Goal: Task Accomplishment & Management: Manage account settings

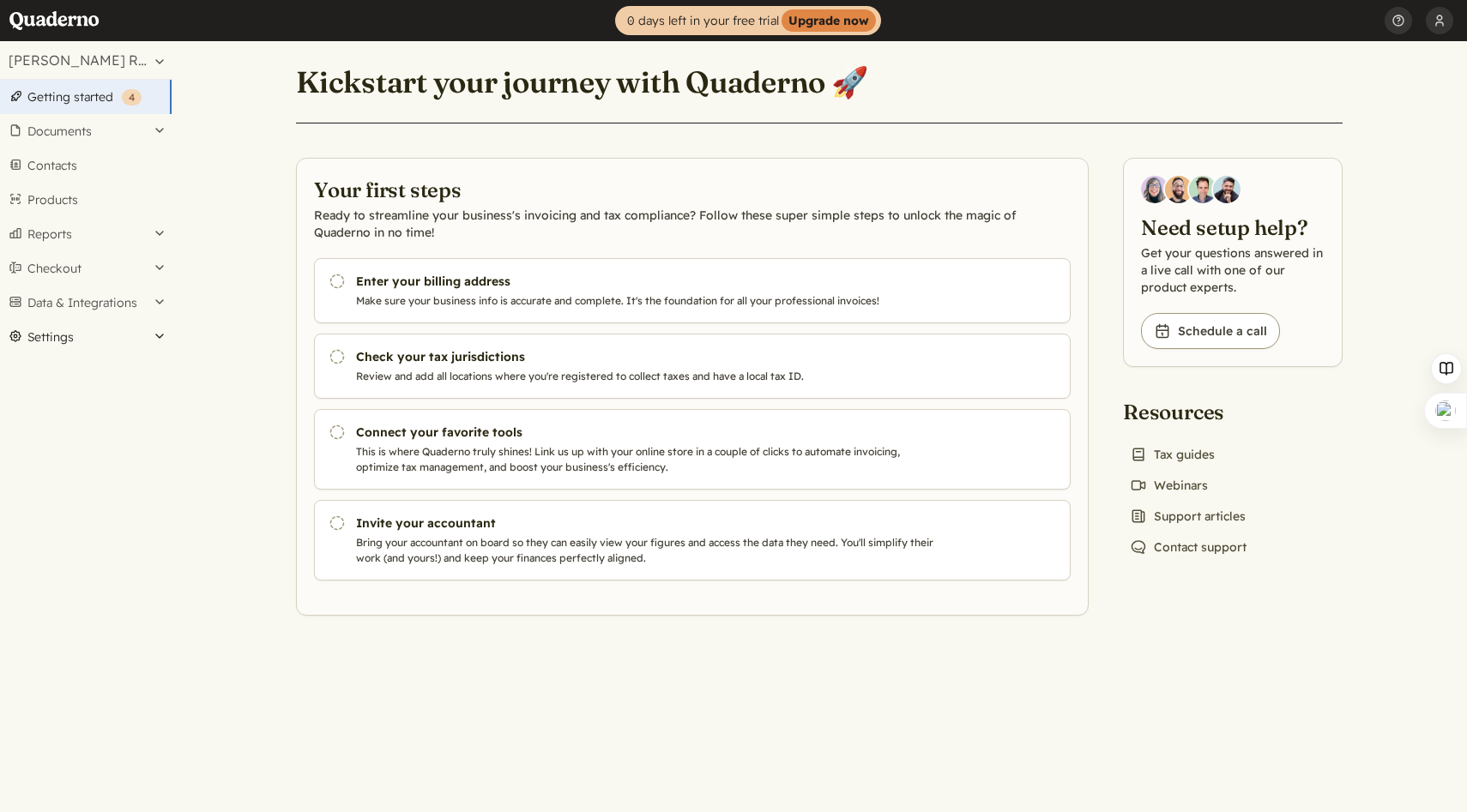
click at [59, 321] on button "Settings" at bounding box center [85, 336] width 172 height 34
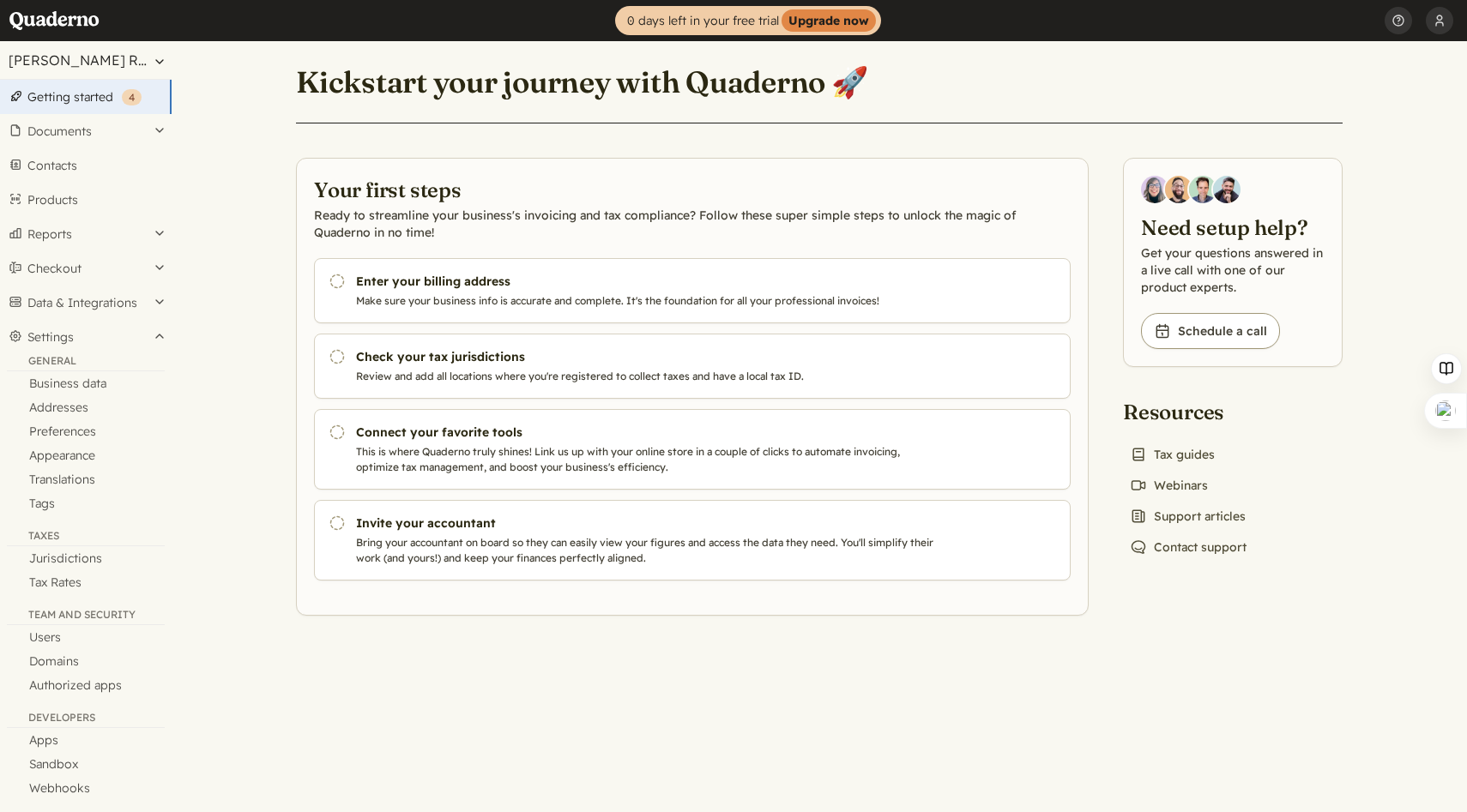
click at [152, 60] on button "[PERSON_NAME] Rehab" at bounding box center [85, 60] width 172 height 38
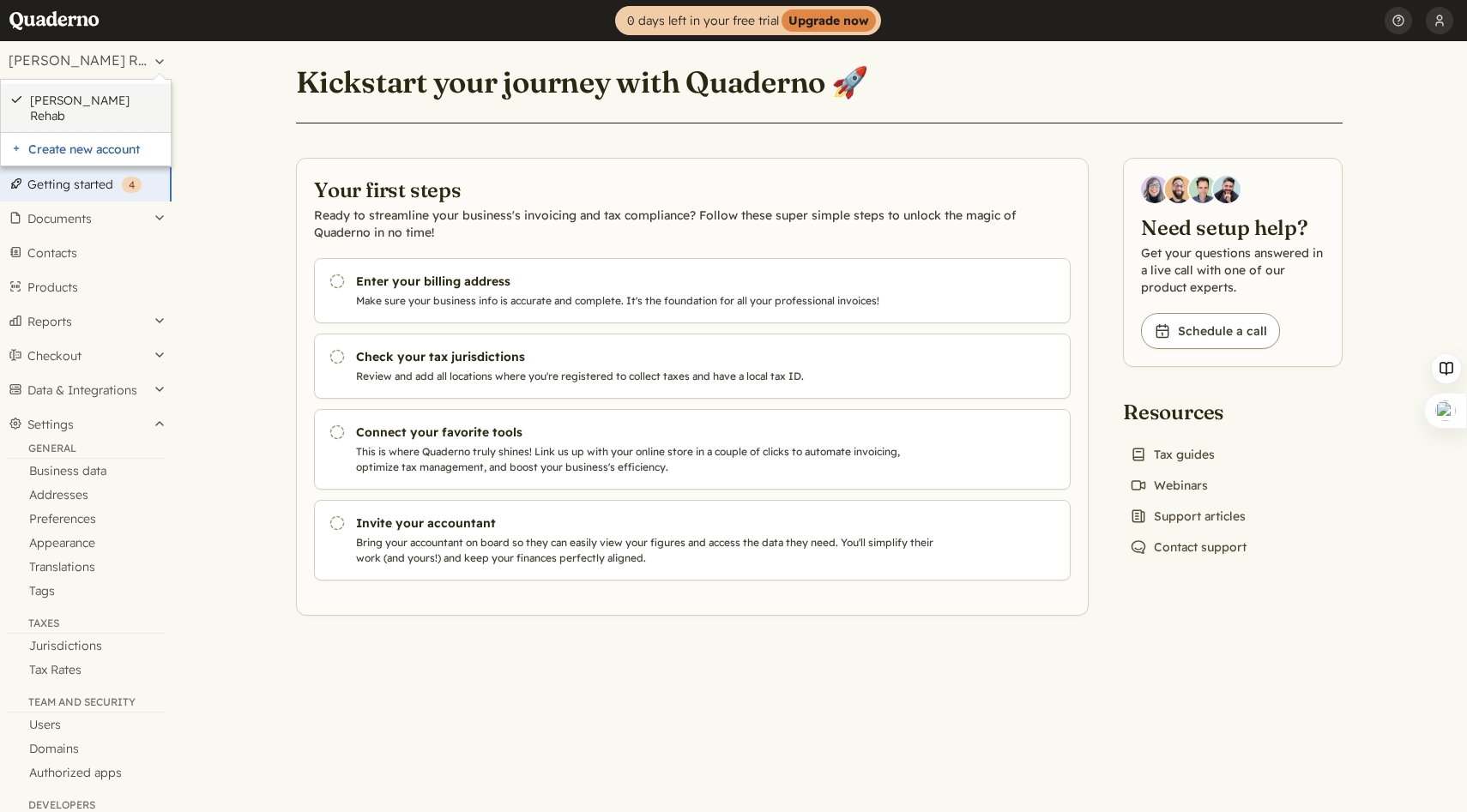
click at [114, 98] on link "[PERSON_NAME] Rehab" at bounding box center [96, 108] width 132 height 31
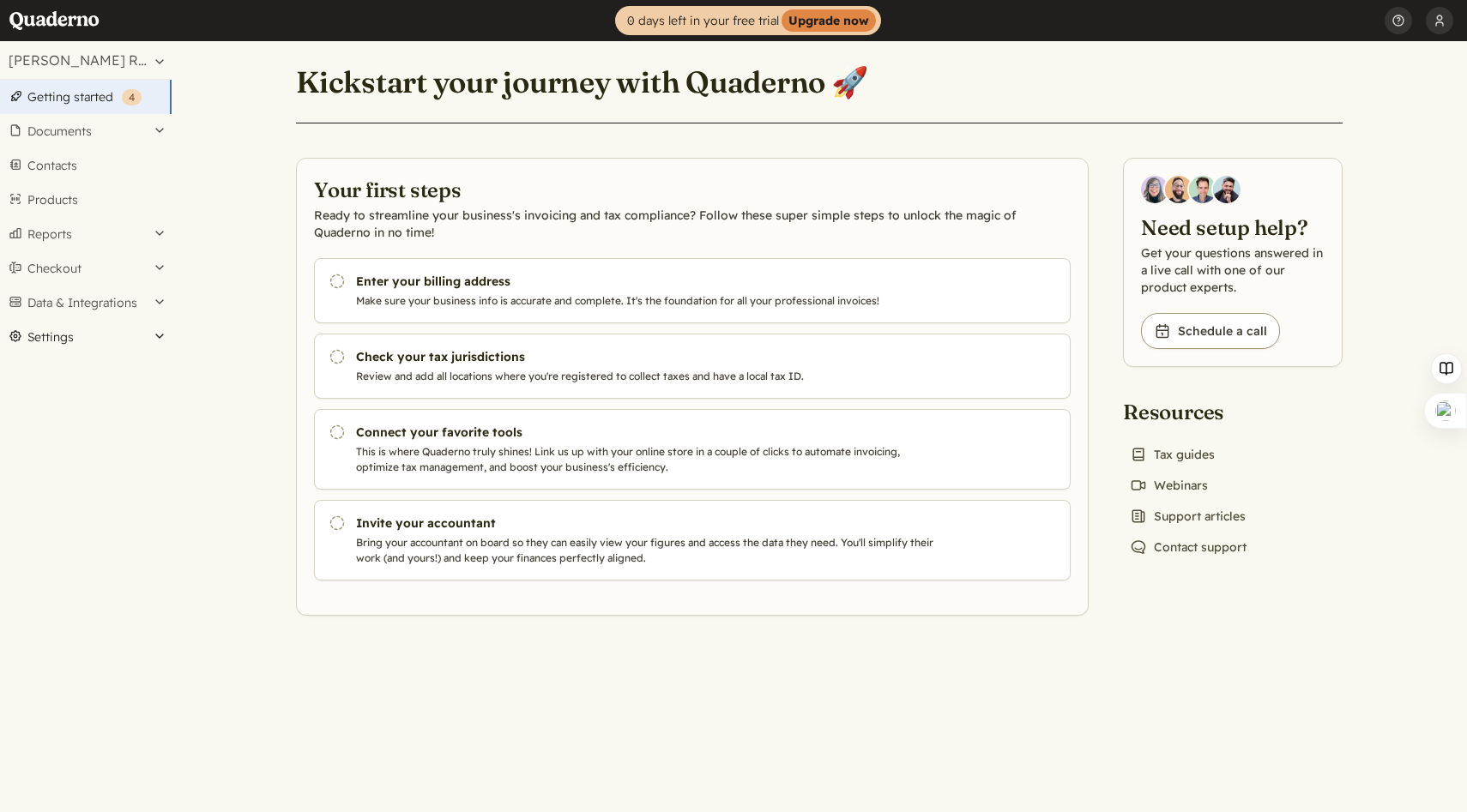
click at [79, 338] on button "Settings" at bounding box center [85, 336] width 172 height 34
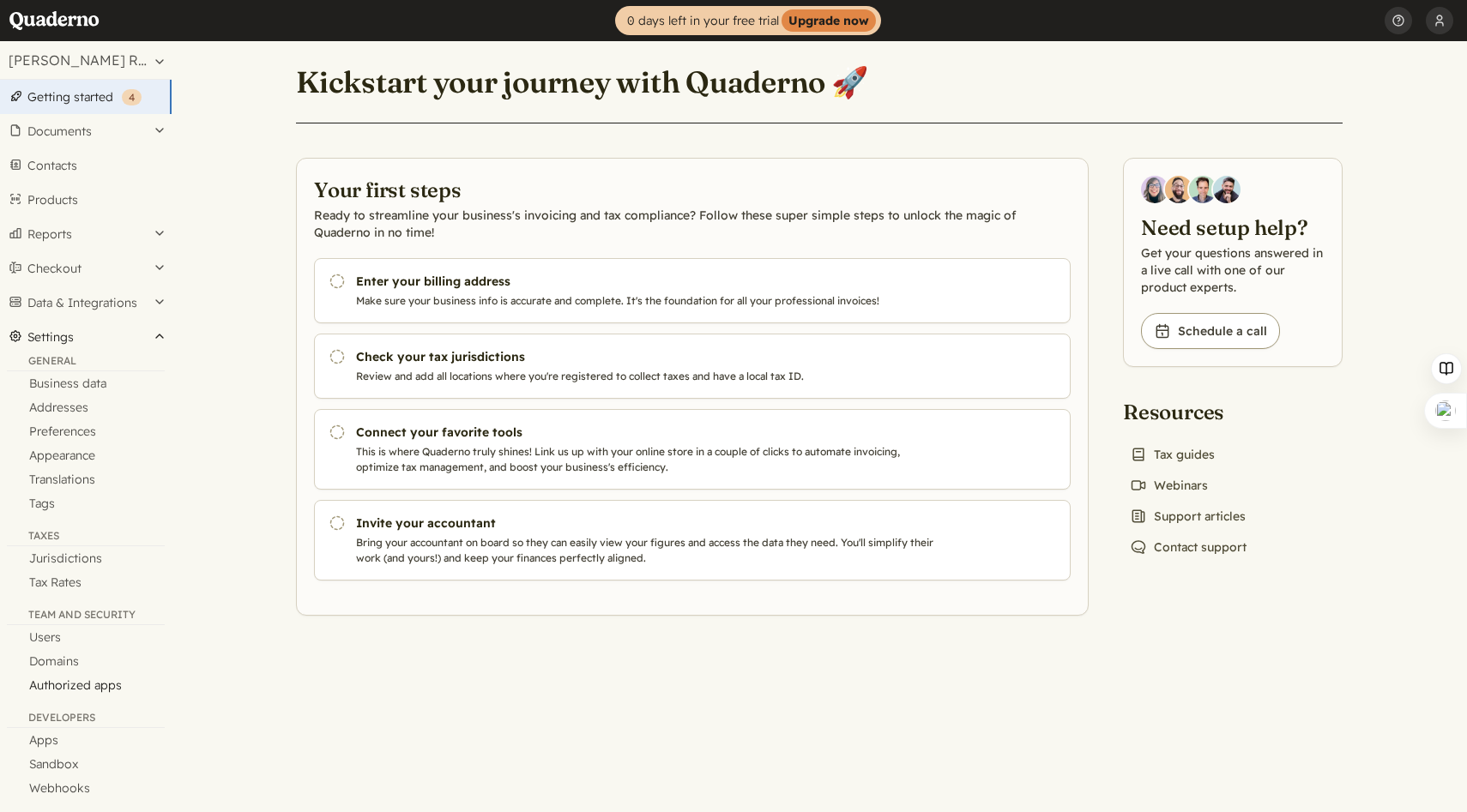
scroll to position [14, 0]
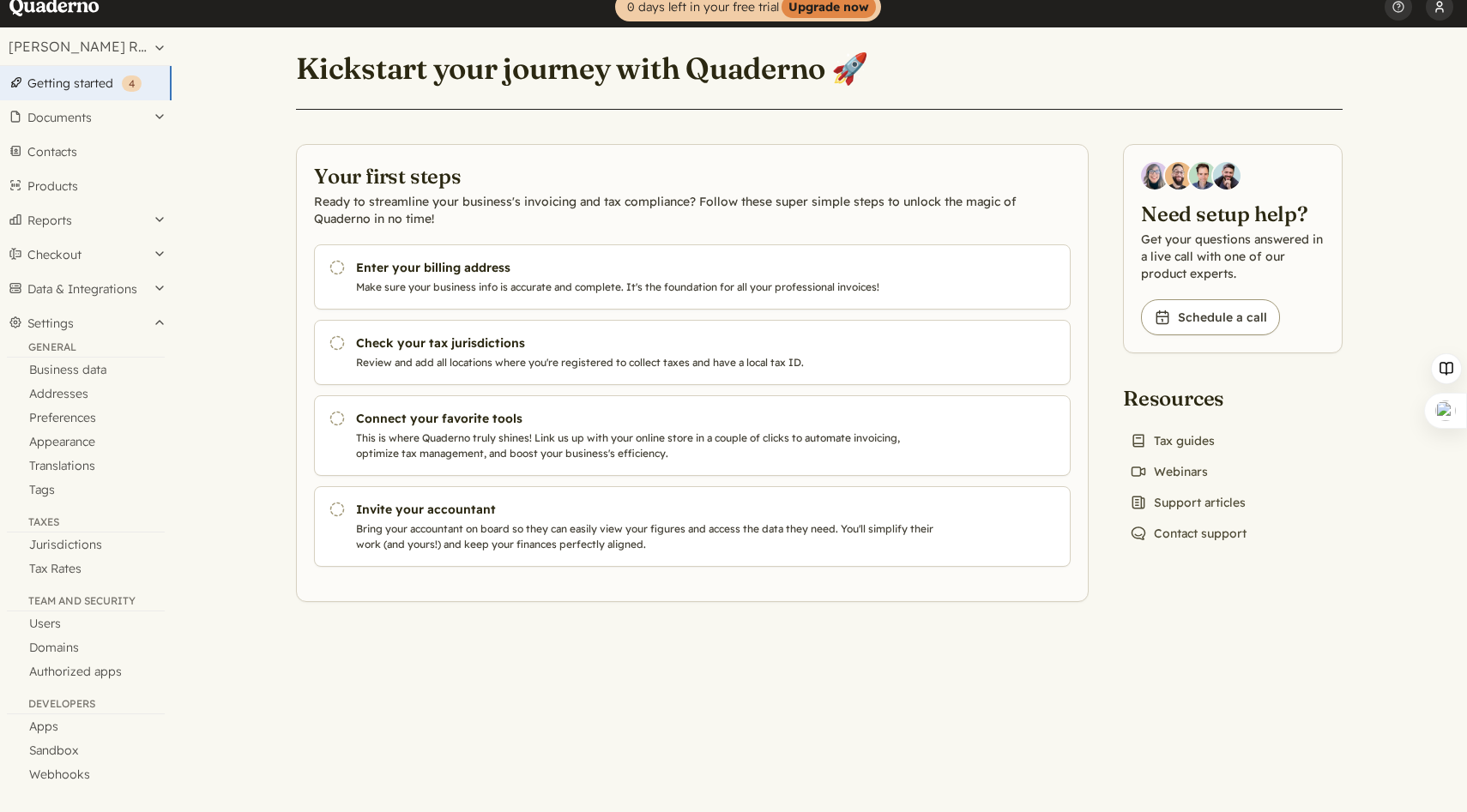
click at [1440, 11] on button "user_c3af58c5" at bounding box center [1439, 6] width 28 height 41
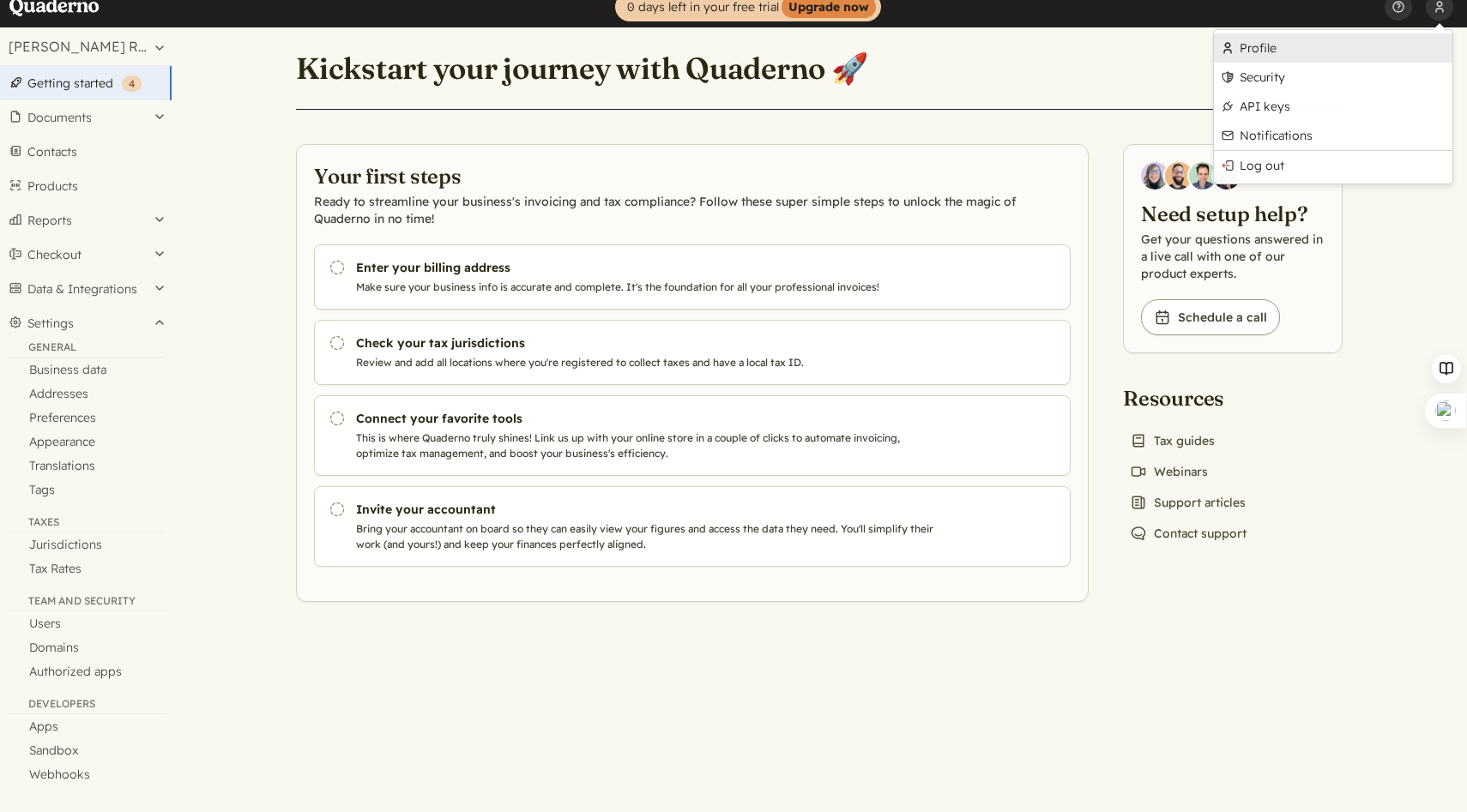
click at [1289, 57] on link "Profile" at bounding box center [1333, 48] width 239 height 29
